Goal: Information Seeking & Learning: Learn about a topic

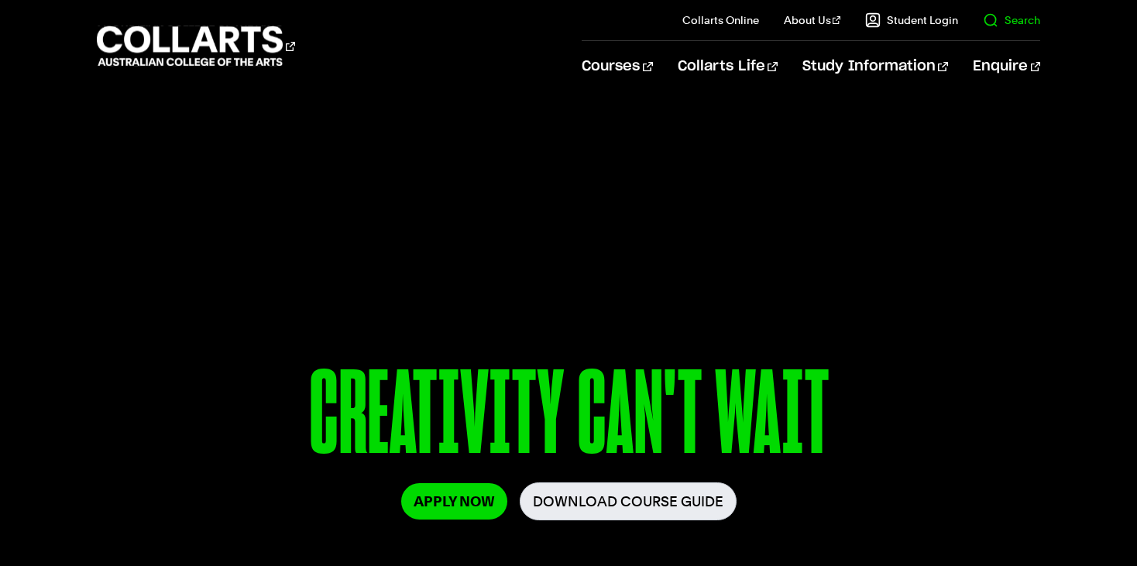
click at [1009, 22] on link "Search" at bounding box center [1011, 19] width 57 height 15
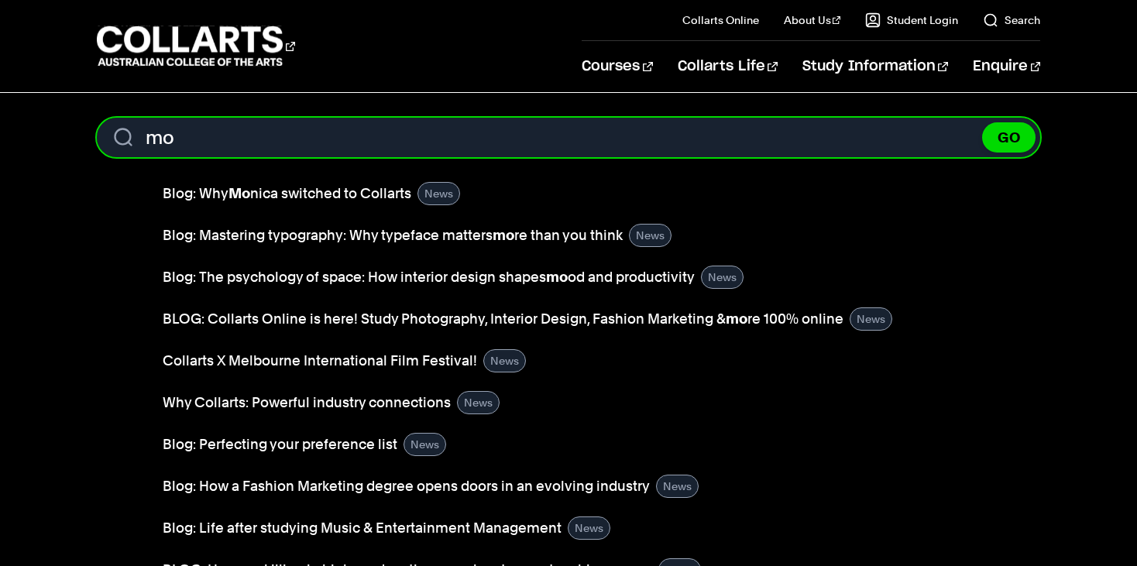
type input "m"
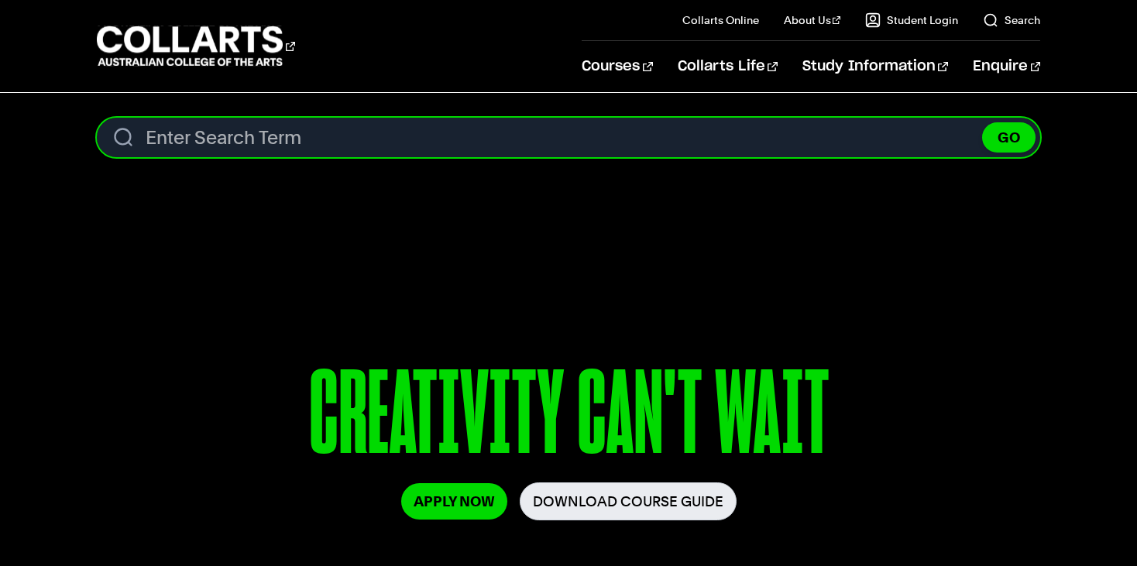
type input "s"
type input "d"
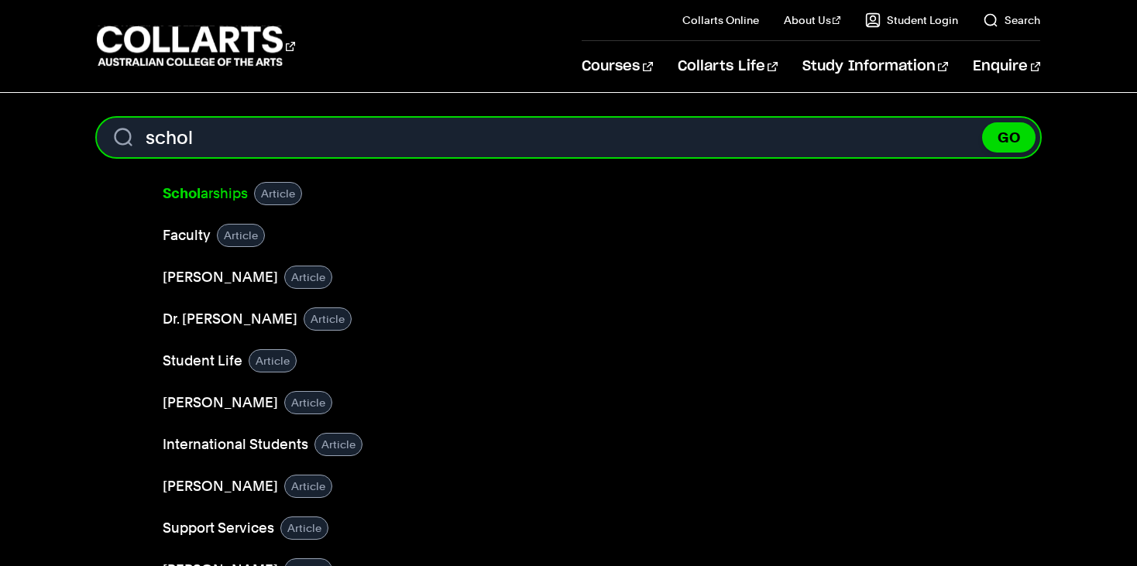
type input "schol"
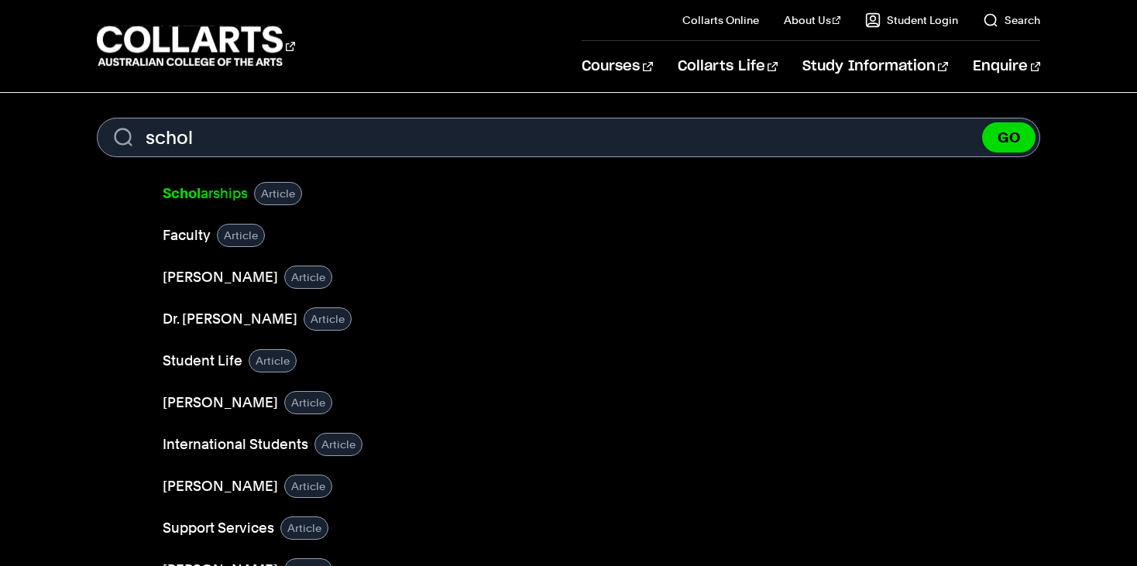
click at [225, 195] on link "Schol arships" at bounding box center [205, 194] width 85 height 22
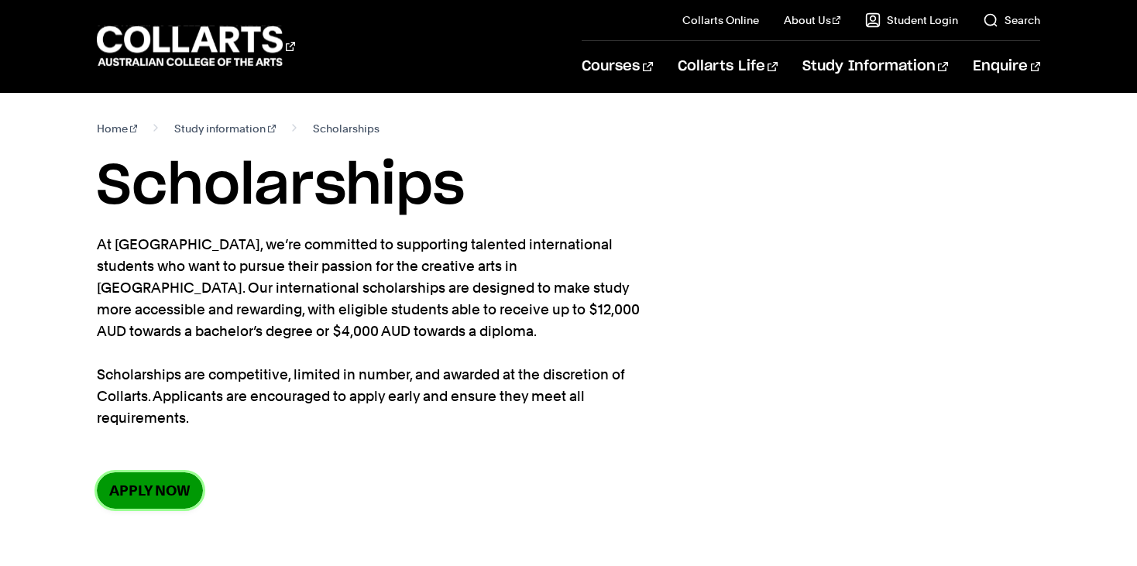
click at [172, 480] on link "Apply now" at bounding box center [150, 490] width 106 height 36
